Goal: Task Accomplishment & Management: Manage account settings

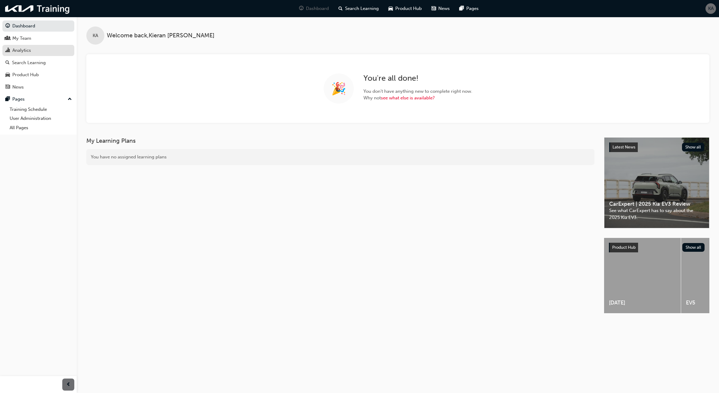
click at [51, 49] on div "Analytics" at bounding box center [38, 51] width 66 height 8
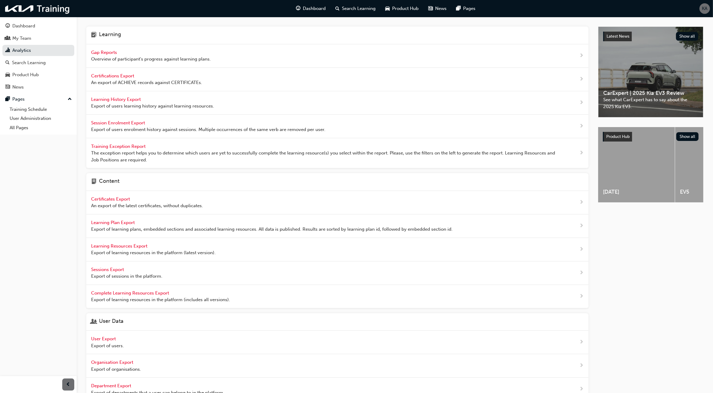
click at [94, 59] on span "Overview of participant's progress against learning plans." at bounding box center [151, 59] width 120 height 7
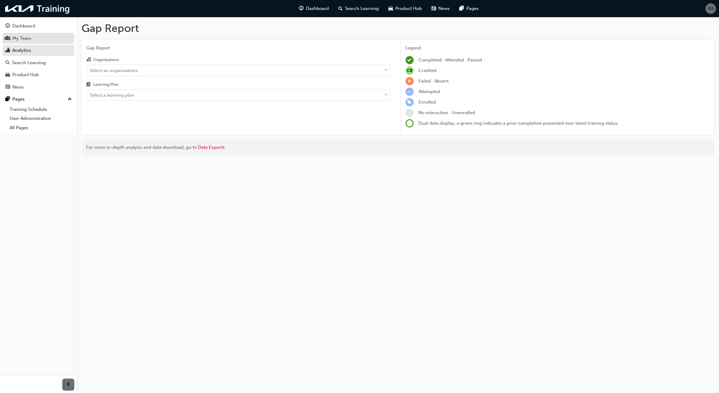
click at [60, 43] on link "My Team" at bounding box center [38, 38] width 72 height 11
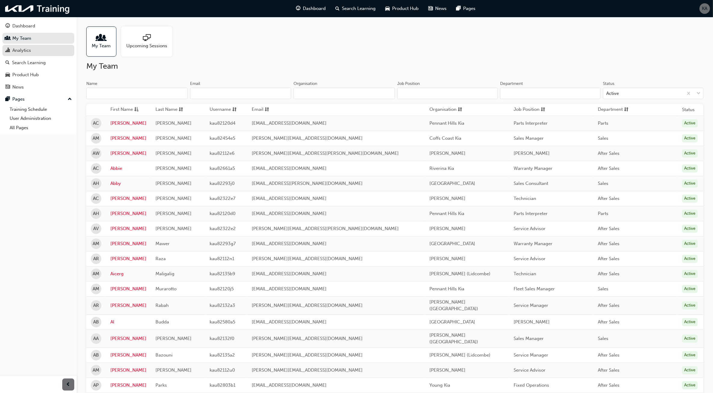
click at [60, 51] on div "Analytics" at bounding box center [38, 51] width 66 height 8
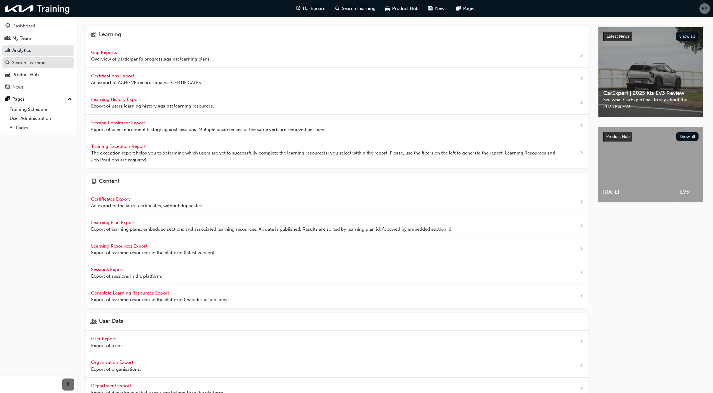
click at [51, 65] on div "Search Learning" at bounding box center [38, 63] width 66 height 8
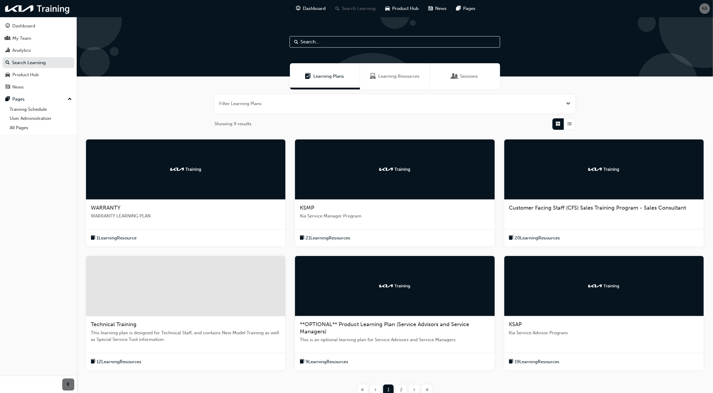
click at [157, 182] on div at bounding box center [185, 169] width 199 height 60
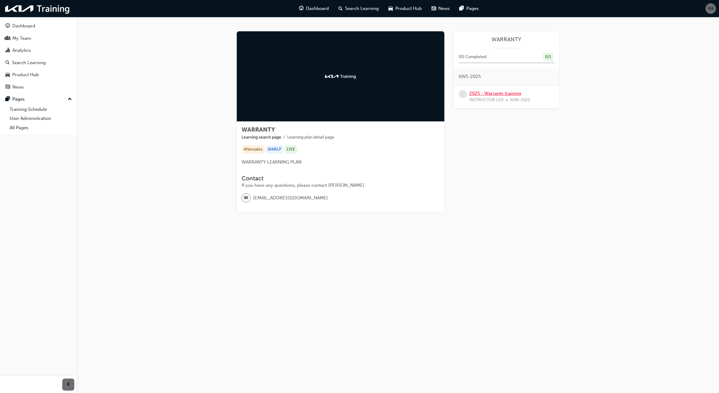
click at [497, 93] on link "2025 - Warranty training" at bounding box center [495, 93] width 52 height 5
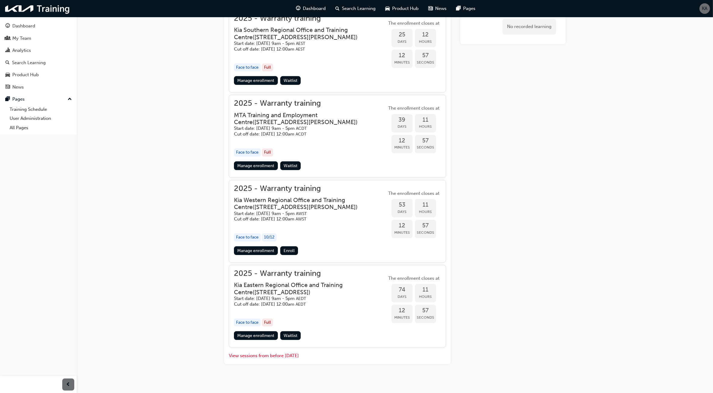
scroll to position [471, 0]
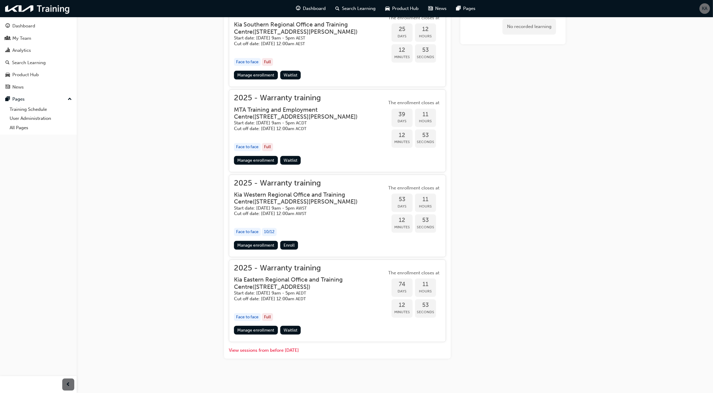
drag, startPoint x: 273, startPoint y: 294, endPoint x: 306, endPoint y: 289, distance: 33.4
click at [306, 289] on div "Kia Eastern Regional Office and Training Centre ( [STREET_ADDRESS] ) Start date…" at bounding box center [310, 288] width 153 height 25
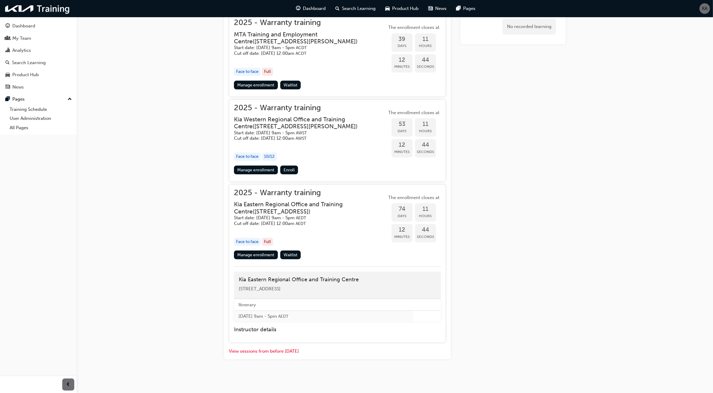
scroll to position [547, 0]
click at [262, 255] on link "Manage enrollment" at bounding box center [256, 254] width 44 height 9
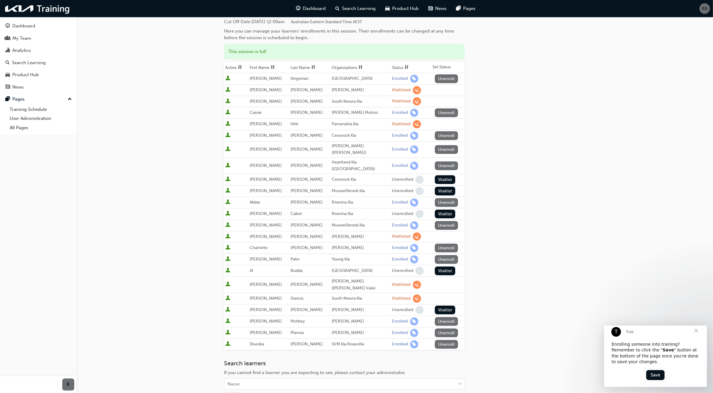
scroll to position [50, 0]
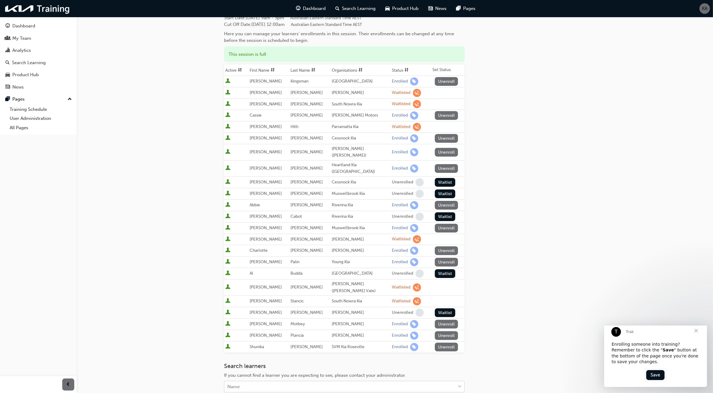
click at [300, 381] on div "Name" at bounding box center [339, 386] width 231 height 11
type input "noi"
click at [279, 381] on div "[PERSON_NAME] - [PERSON_NAME] (Lidcombe)" at bounding box center [344, 384] width 241 height 12
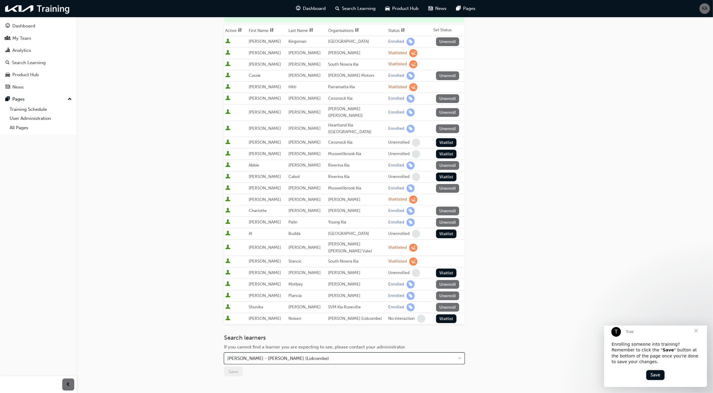
scroll to position [136, 0]
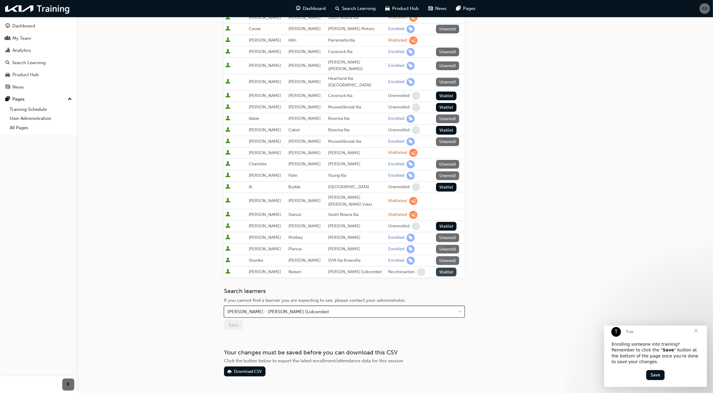
click at [446, 267] on button "Waitlist" at bounding box center [446, 271] width 21 height 9
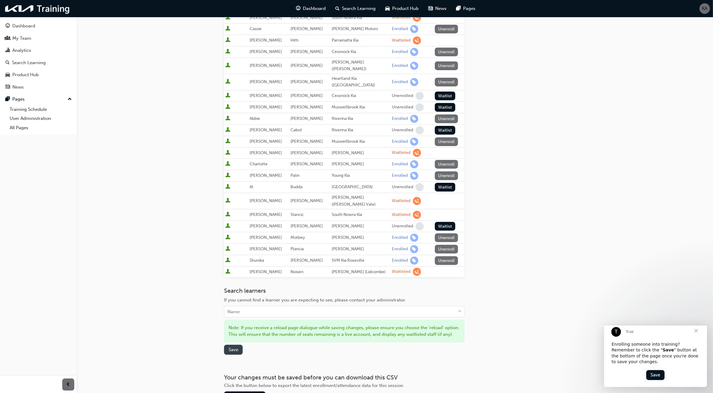
click at [238, 344] on button "Save" at bounding box center [233, 349] width 19 height 10
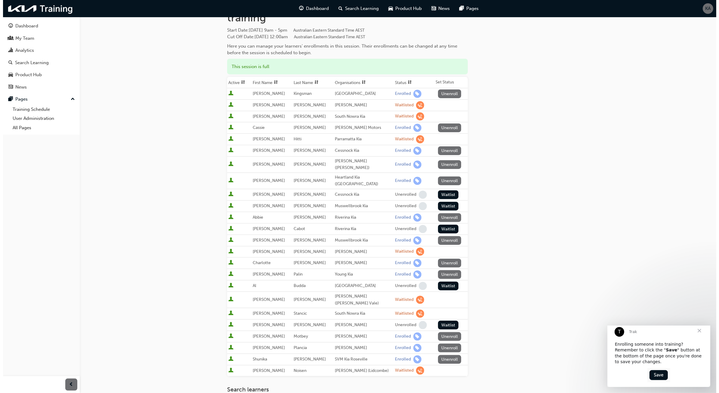
scroll to position [0, 0]
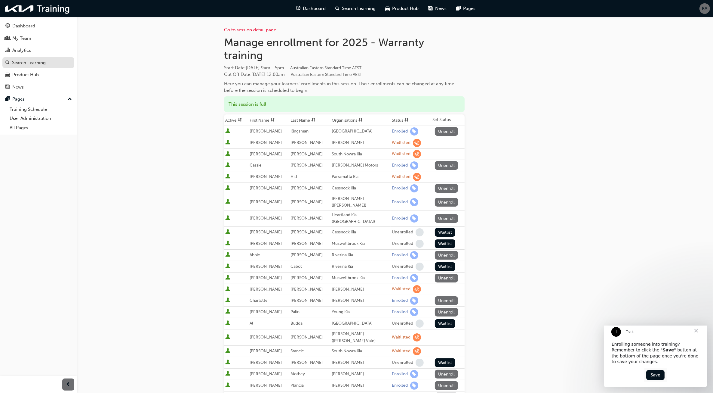
click at [55, 61] on div "Search Learning" at bounding box center [38, 63] width 66 height 8
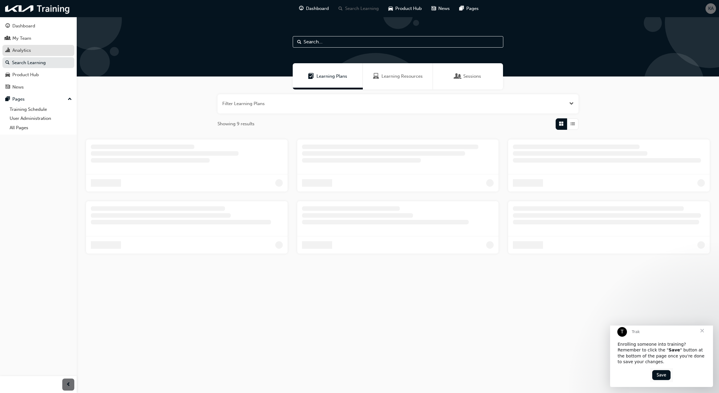
click at [32, 53] on div "Analytics" at bounding box center [38, 51] width 66 height 8
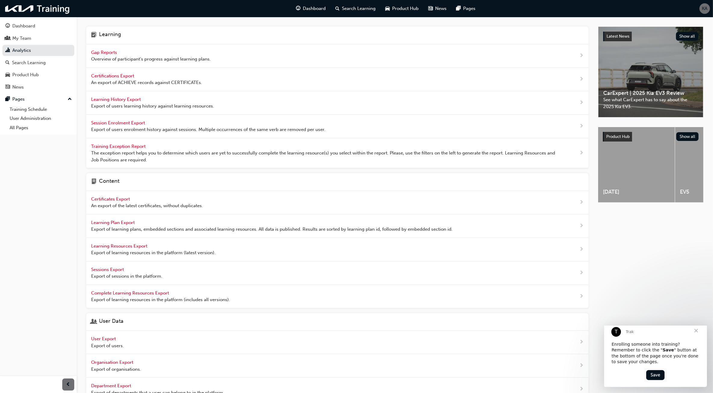
click at [107, 63] on div "Gap Reports Overview of participant's progress against learning plans." at bounding box center [337, 55] width 502 height 23
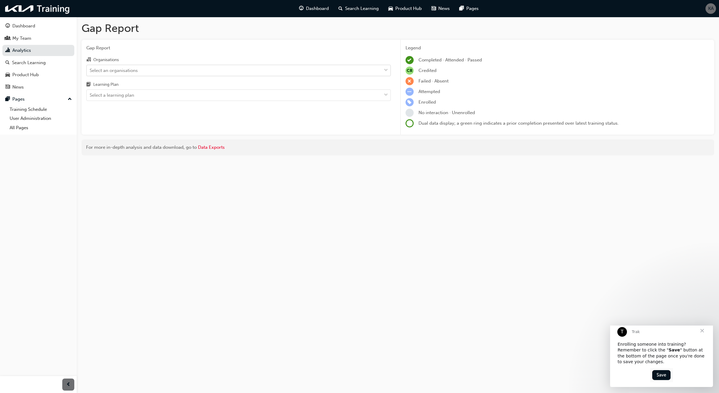
click at [184, 68] on div "Select an organisations" at bounding box center [234, 70] width 295 height 11
click at [90, 68] on input "Organisations Select an organisations" at bounding box center [90, 69] width 1 height 5
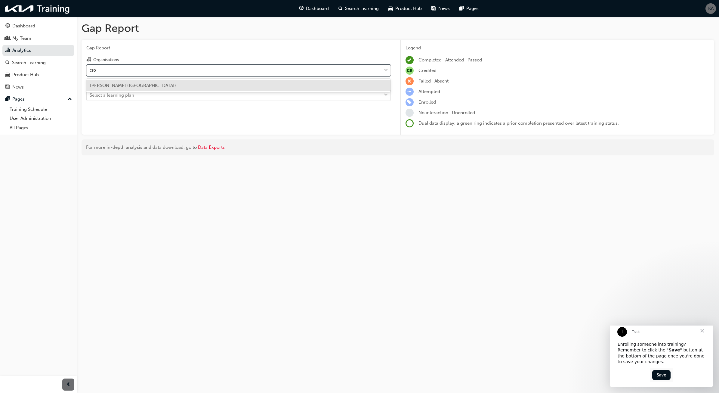
type input "[PERSON_NAME]"
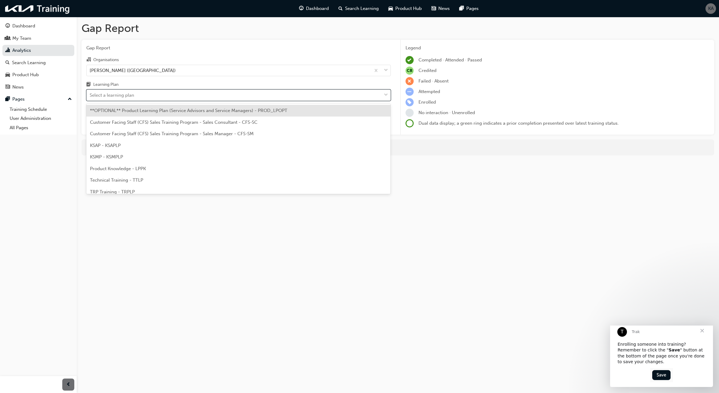
drag, startPoint x: 229, startPoint y: 92, endPoint x: 231, endPoint y: 102, distance: 10.7
click at [230, 92] on div "Select a learning plan" at bounding box center [234, 95] width 295 height 11
click at [90, 92] on input "Learning Plan option **OPTIONAL** Product Learning Plan (Service Advisors and S…" at bounding box center [90, 94] width 1 height 5
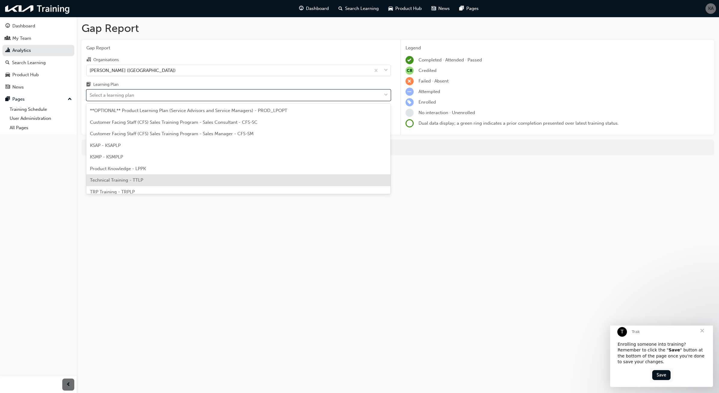
click at [150, 181] on div "Technical Training - TTLP" at bounding box center [238, 180] width 304 height 12
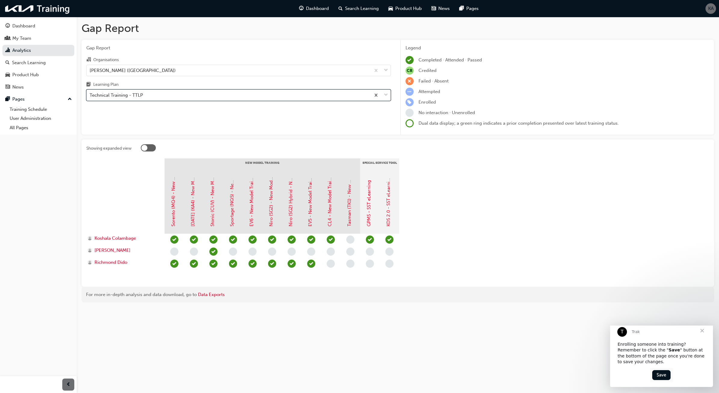
click at [267, 98] on div "Technical Training - TTLP" at bounding box center [229, 95] width 284 height 11
click at [90, 97] on input "Learning Plan option Technical Training - TTLP, selected. 0 results available. …" at bounding box center [90, 94] width 1 height 5
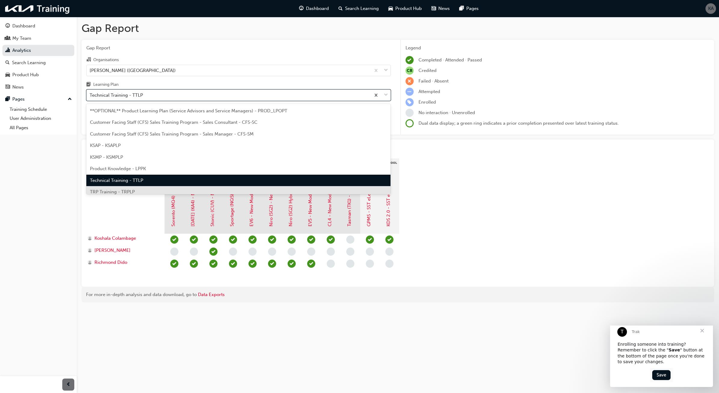
click at [160, 193] on div "TRP Training - TRPLP" at bounding box center [238, 192] width 304 height 12
